Goal: Find specific page/section: Find specific page/section

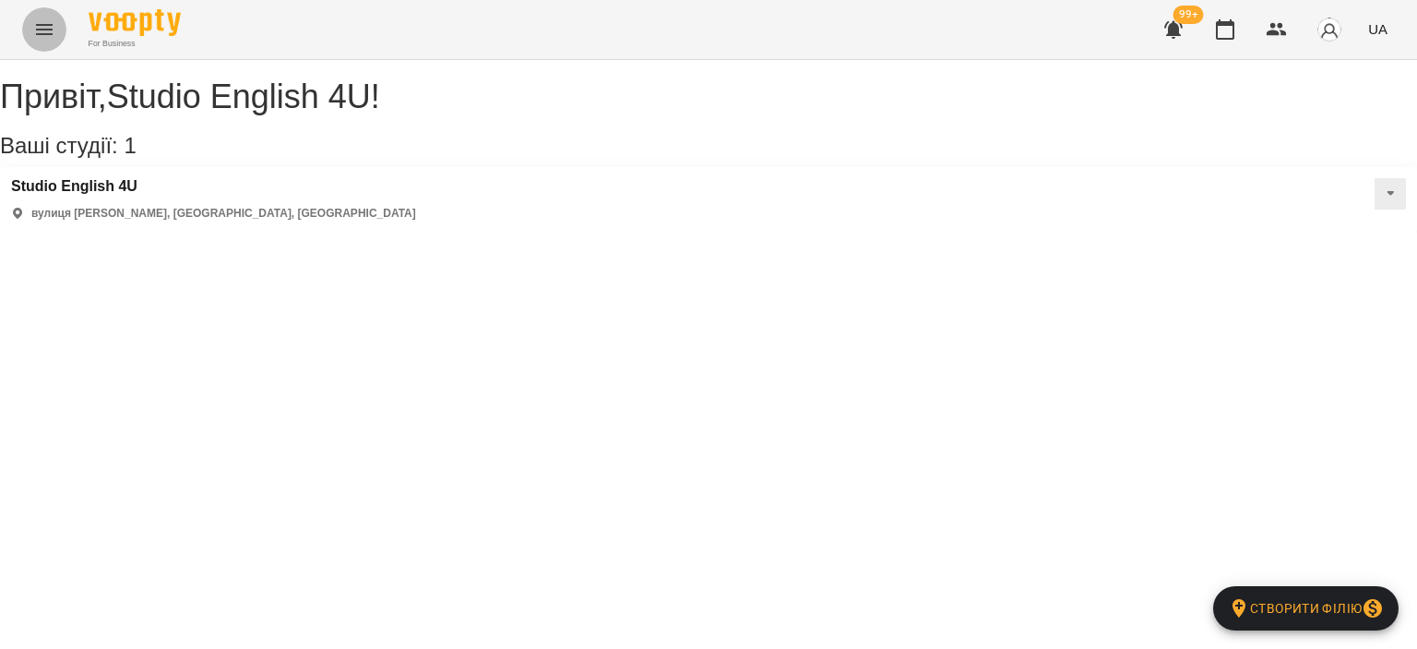
click at [44, 44] on button "Menu" at bounding box center [44, 29] width 44 height 44
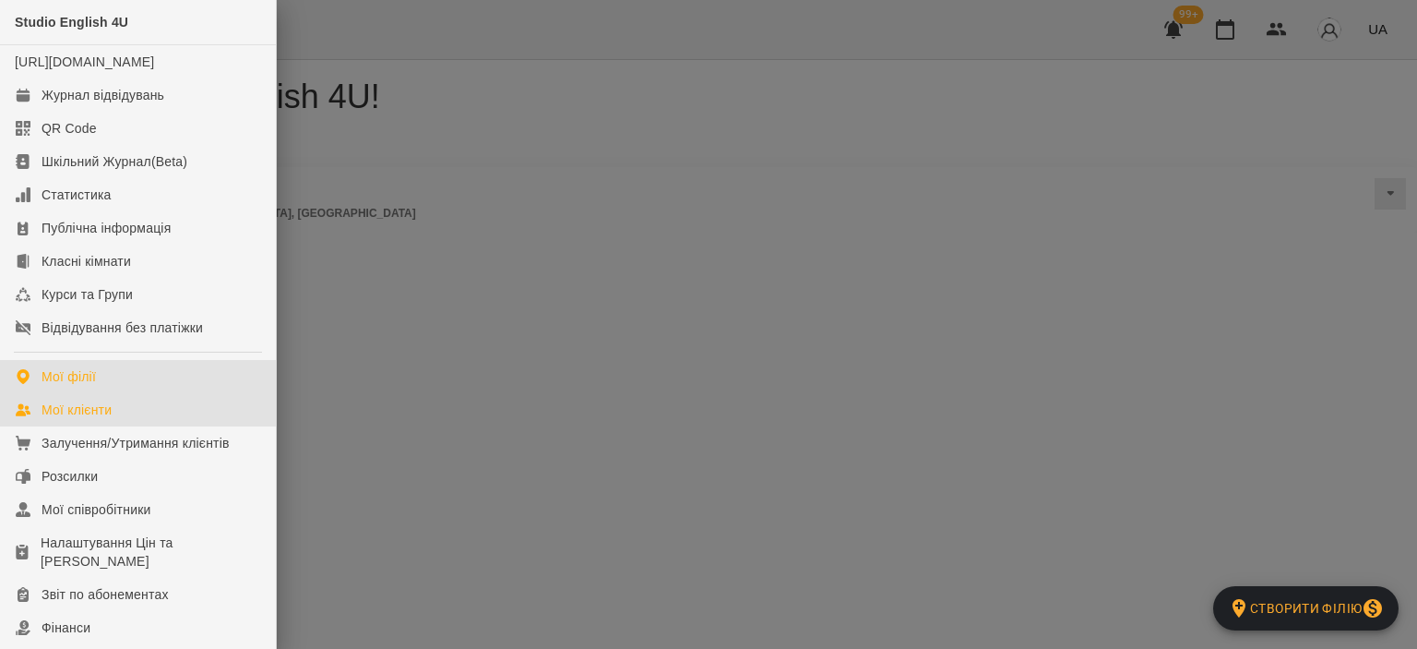
click at [93, 419] on div "Мої клієнти" at bounding box center [77, 409] width 70 height 18
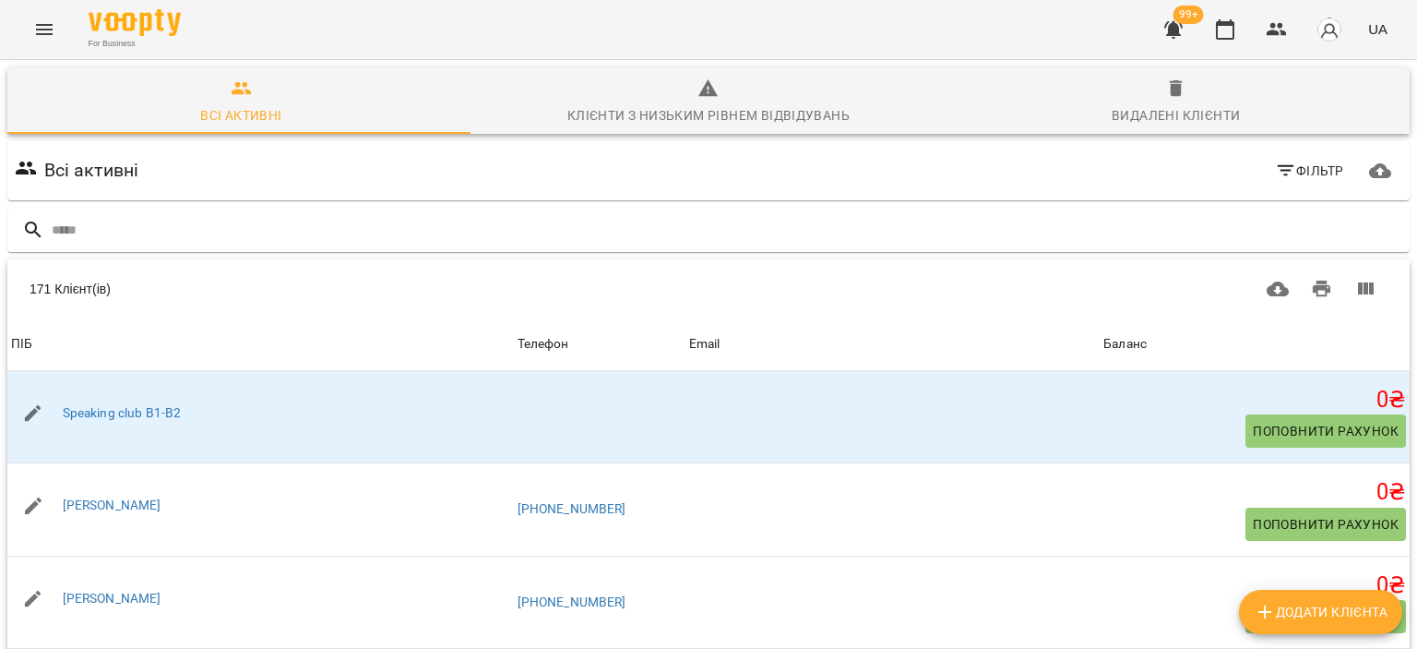
click at [37, 46] on button "Menu" at bounding box center [44, 29] width 44 height 44
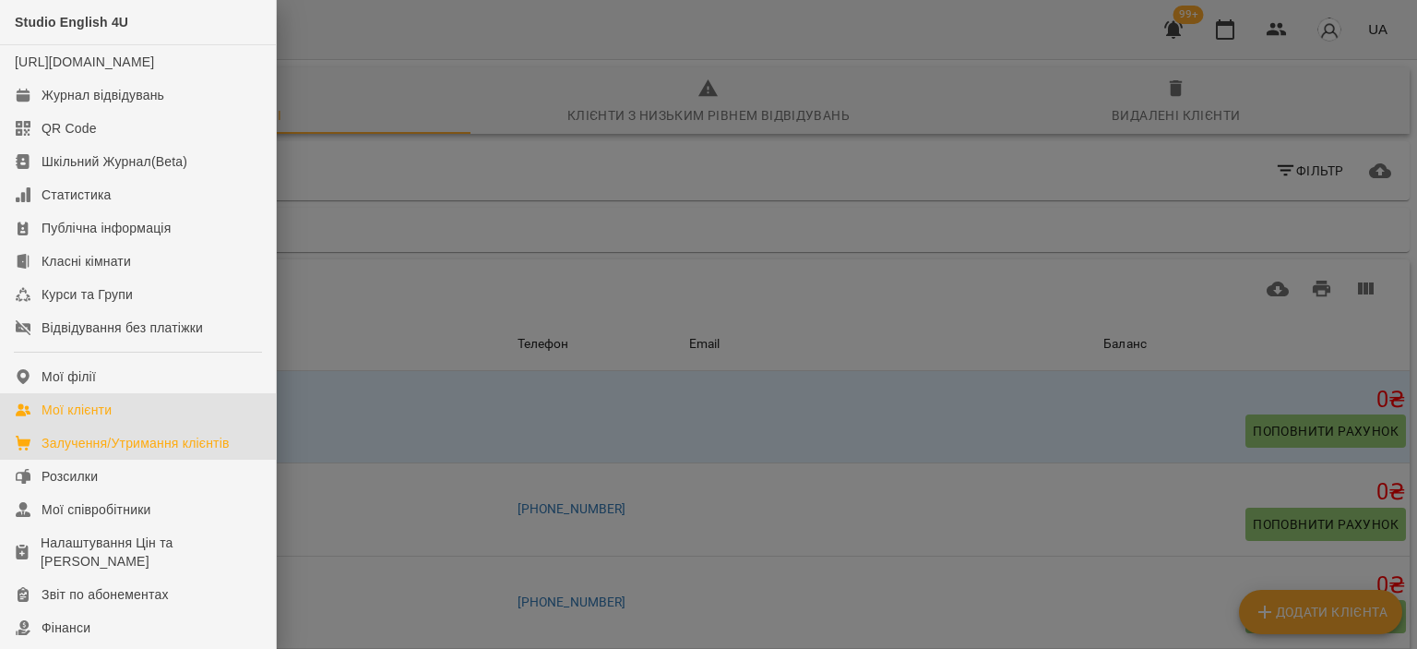
click at [154, 452] on div "Залучення/Утримання клієнтів" at bounding box center [136, 443] width 188 height 18
